Goal: Book appointment/travel/reservation

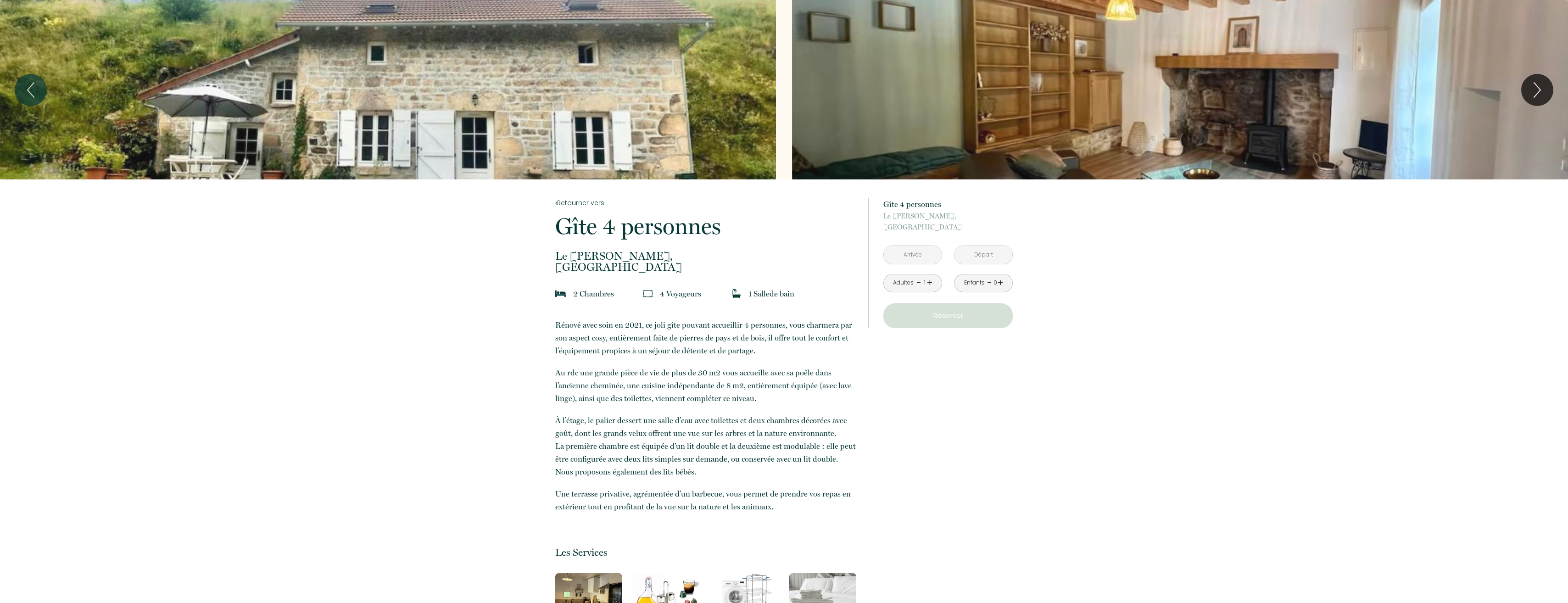
drag, startPoint x: 760, startPoint y: 309, endPoint x: 770, endPoint y: 271, distance: 39.3
drag, startPoint x: 770, startPoint y: 271, endPoint x: 768, endPoint y: 266, distance: 5.4
click at [768, 266] on p "Le [PERSON_NAME], [GEOGRAPHIC_DATA]" at bounding box center [706, 261] width 301 height 22
click at [756, 256] on span "Le [PERSON_NAME]," at bounding box center [706, 256] width 301 height 11
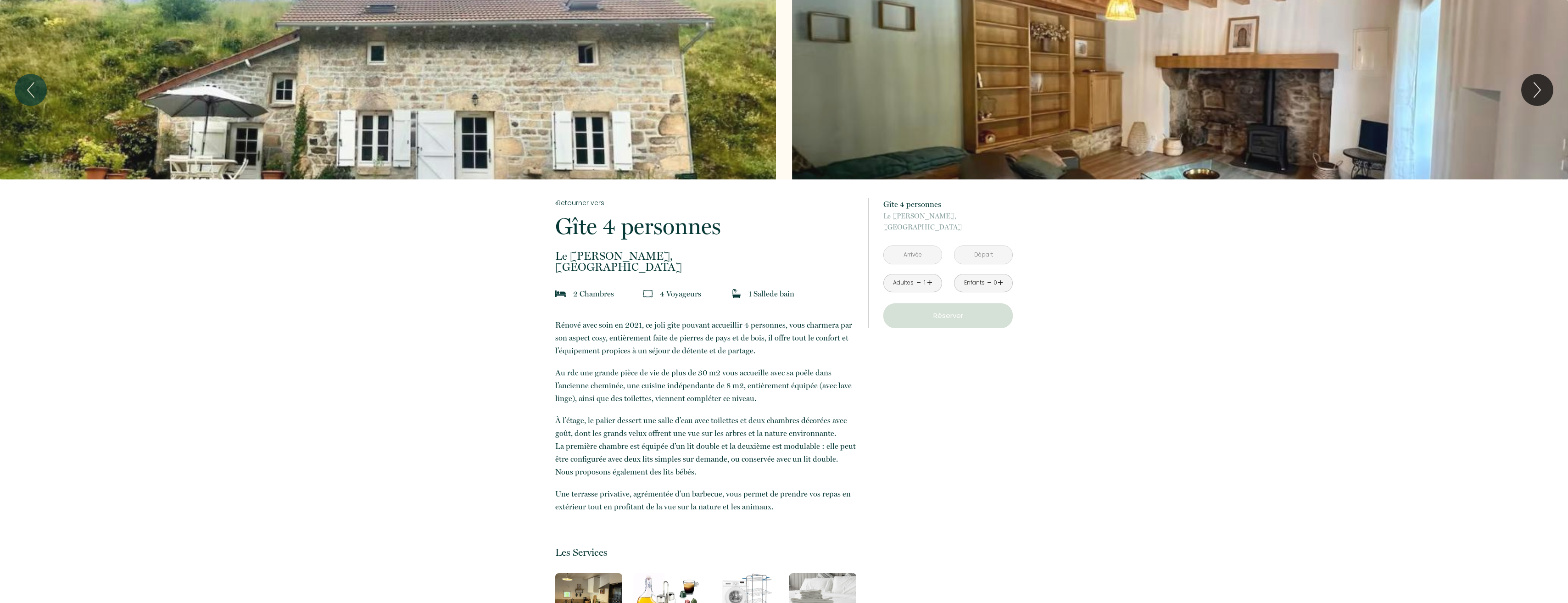
click at [925, 252] on input "text" at bounding box center [912, 254] width 58 height 18
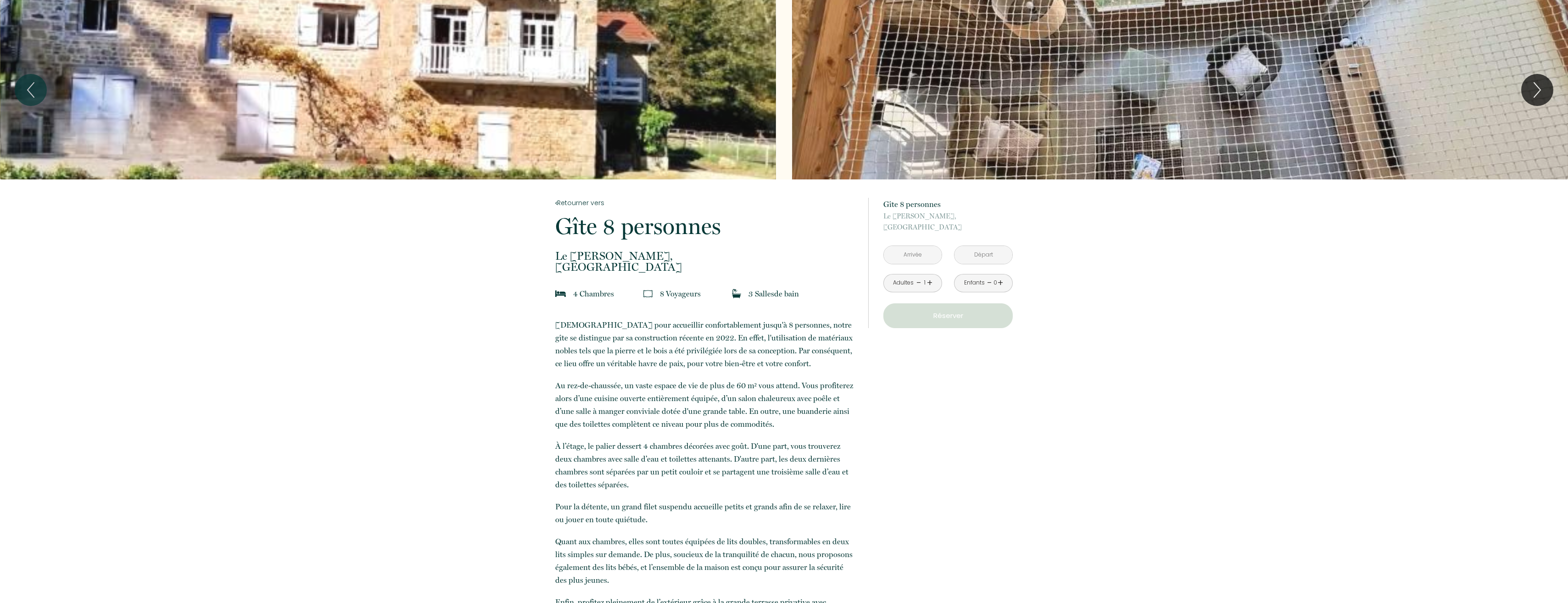
click at [917, 256] on input "text" at bounding box center [912, 254] width 58 height 18
click at [1011, 271] on span ">" at bounding box center [1011, 273] width 20 height 18
click at [1010, 272] on span ">" at bounding box center [1011, 273] width 20 height 18
click at [896, 271] on span "<" at bounding box center [894, 273] width 20 height 18
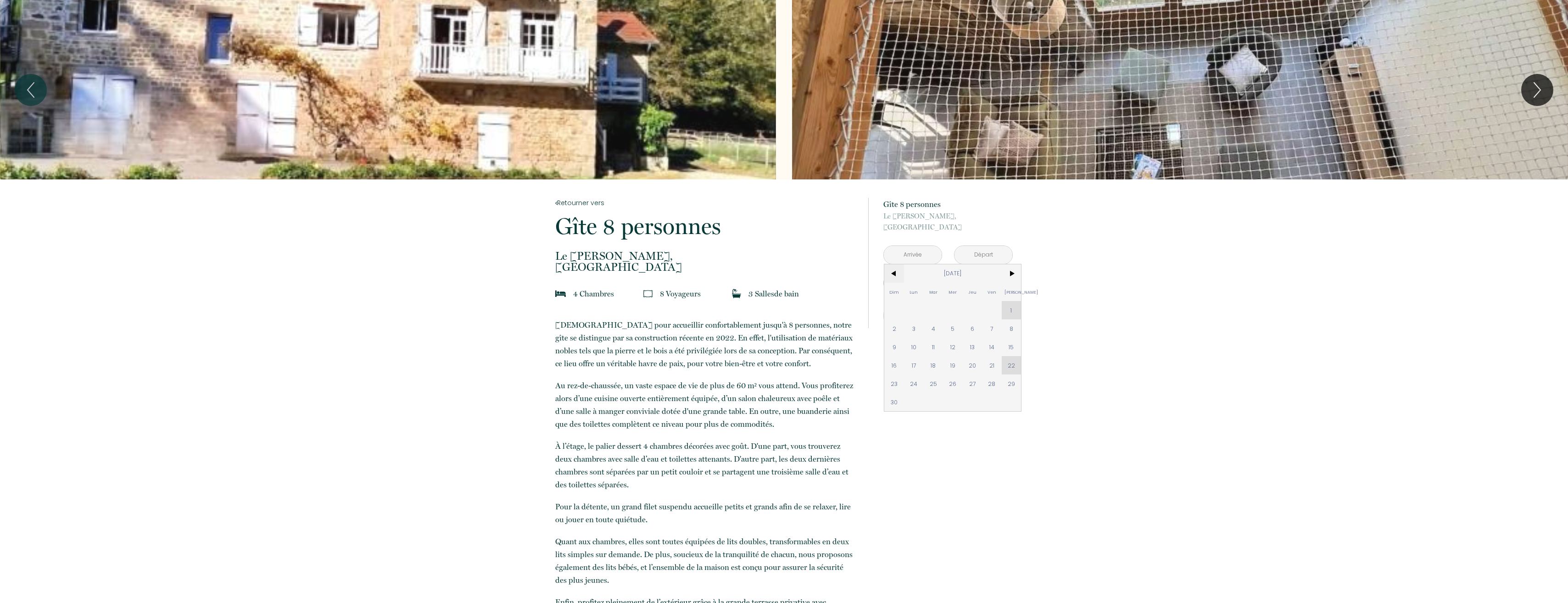
click at [896, 271] on span "<" at bounding box center [894, 273] width 20 height 18
